Goal: Task Accomplishment & Management: Manage account settings

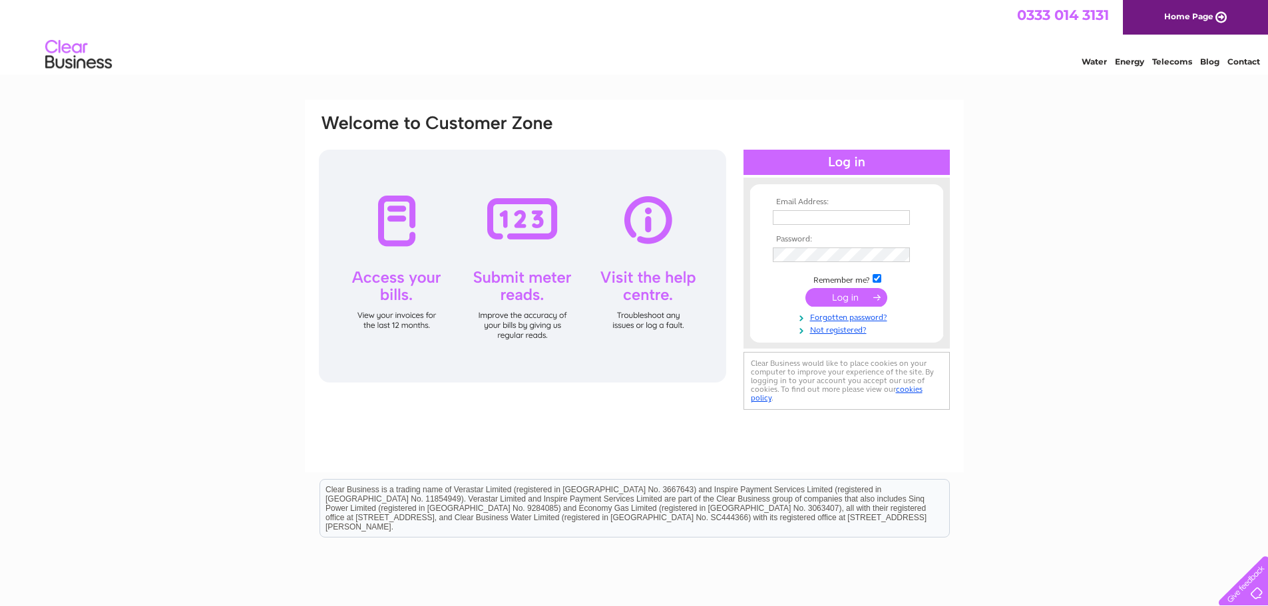
type input "ssc-properties.uk@equans.com"
click at [849, 296] on input "submit" at bounding box center [847, 297] width 82 height 19
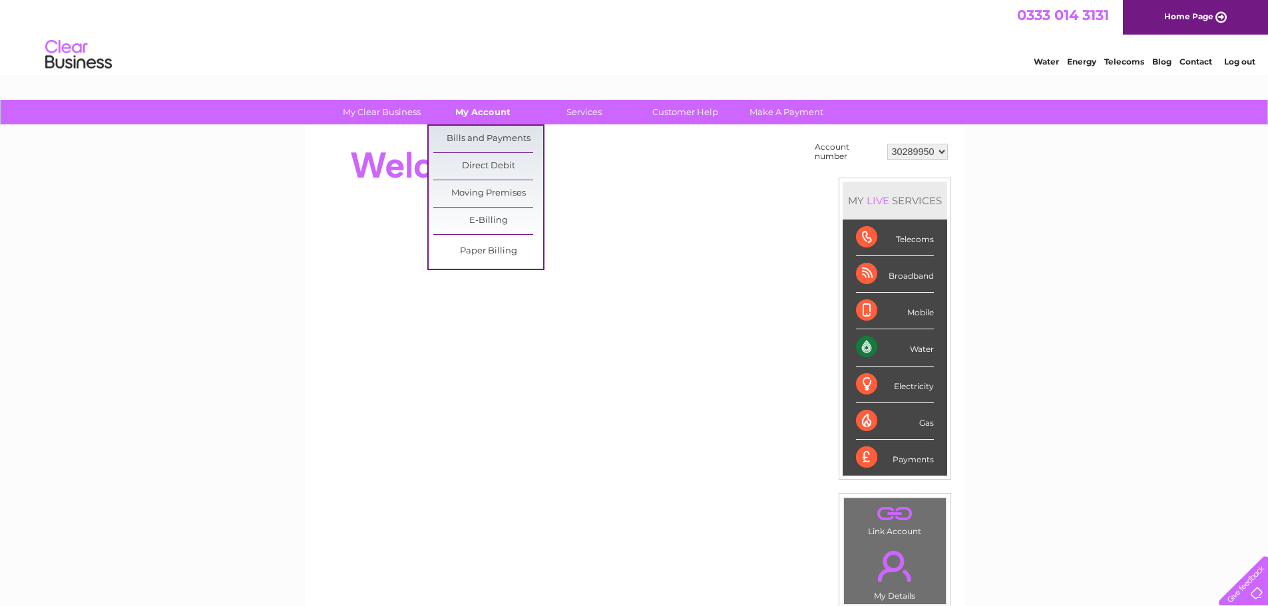
click at [461, 114] on link "My Account" at bounding box center [483, 112] width 110 height 25
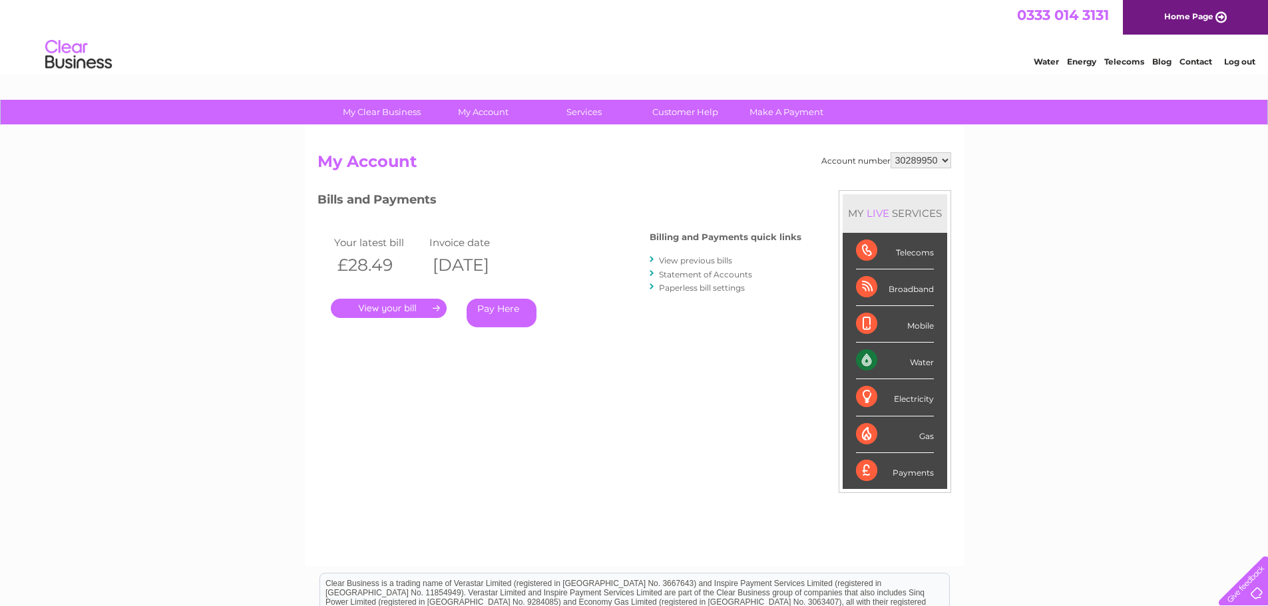
click at [401, 312] on link "." at bounding box center [389, 308] width 116 height 19
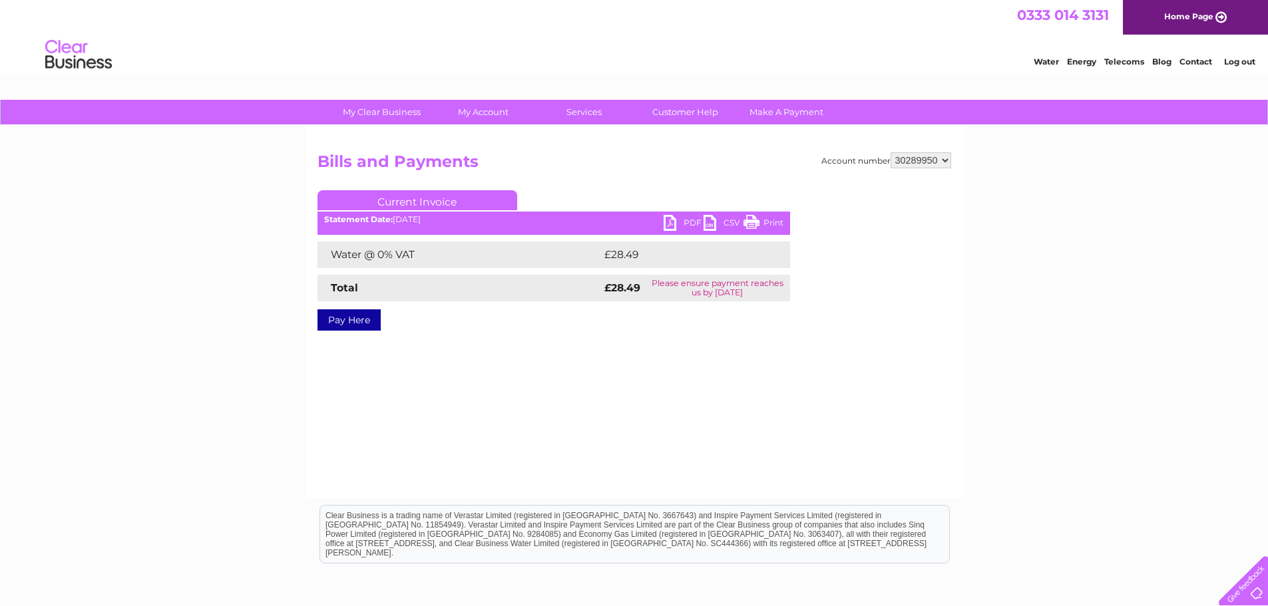
click at [685, 222] on link "PDF" at bounding box center [684, 224] width 40 height 19
